Goal: Ask a question

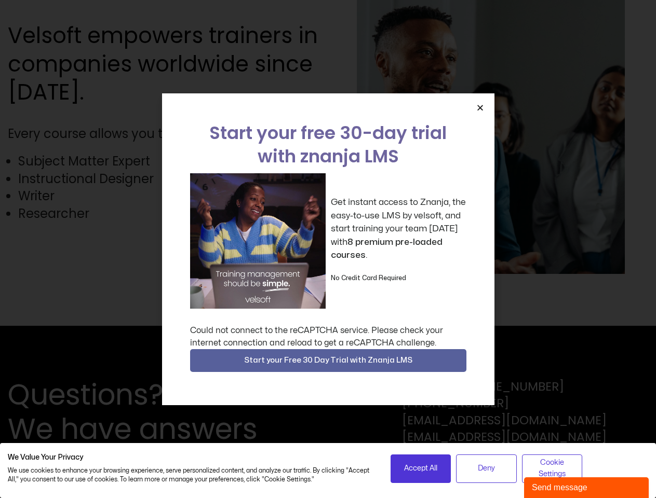
click at [328, 249] on div "Get instant access to Znanja, the easy-to-use LMS by velsoft, and start trainin…" at bounding box center [328, 241] width 276 height 136
click at [480, 107] on icon "Close" at bounding box center [480, 108] width 8 height 8
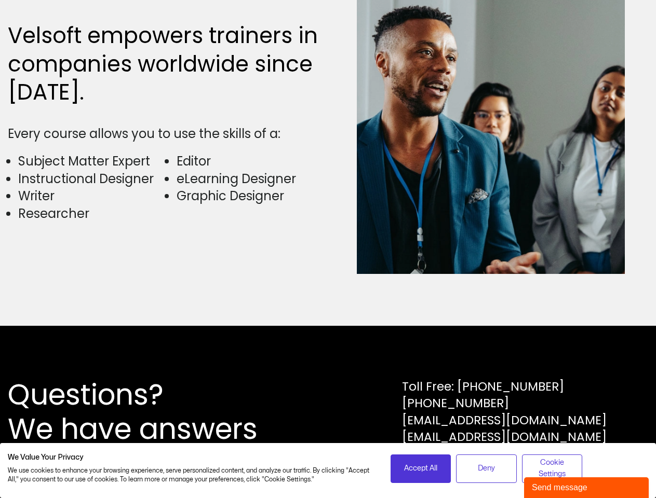
click at [328, 361] on div "Questions? We have answers Toll Free: [PHONE_NUMBER] [PHONE_NUMBER] [EMAIL_ADDR…" at bounding box center [328, 412] width 656 height 172
click at [421, 469] on span "Accept All" at bounding box center [420, 468] width 33 height 11
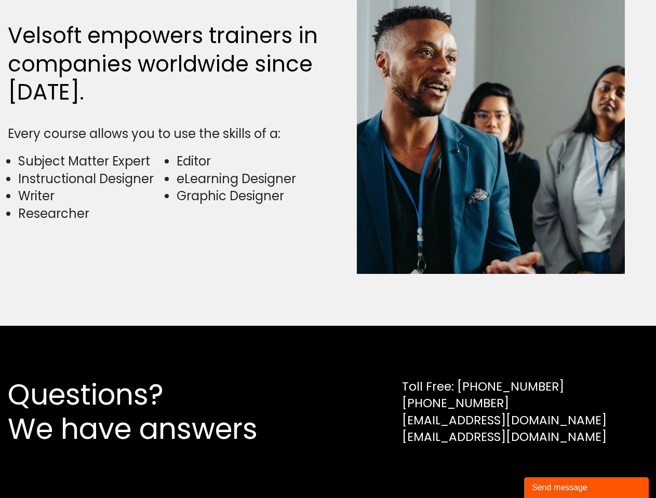
click at [486, 469] on div "Questions? We have answers Toll Free: [PHONE_NUMBER] [PHONE_NUMBER] [EMAIL_ADDR…" at bounding box center [328, 412] width 656 height 172
click at [552, 469] on div "Questions? We have answers Toll Free: [PHONE_NUMBER] [PHONE_NUMBER] [EMAIL_ADDR…" at bounding box center [328, 412] width 656 height 172
click at [586, 488] on div "Send message" at bounding box center [586, 488] width 109 height 12
